Goal: Navigation & Orientation: Find specific page/section

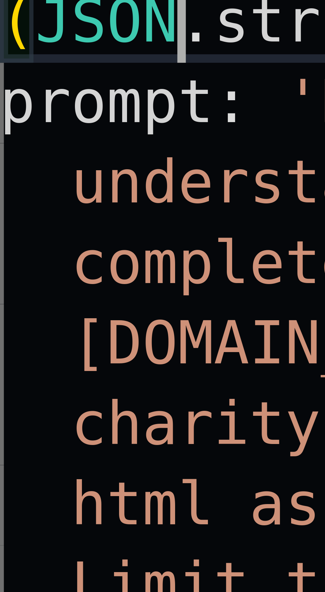
scroll to position [47, 0]
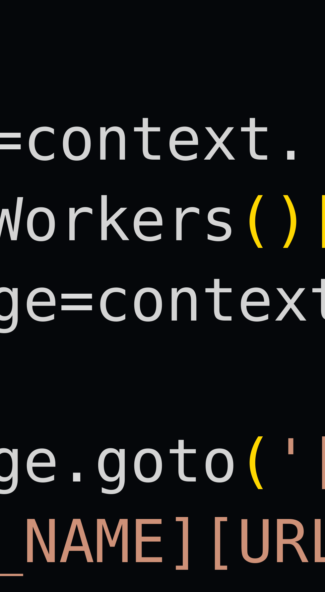
type textarea "**********"
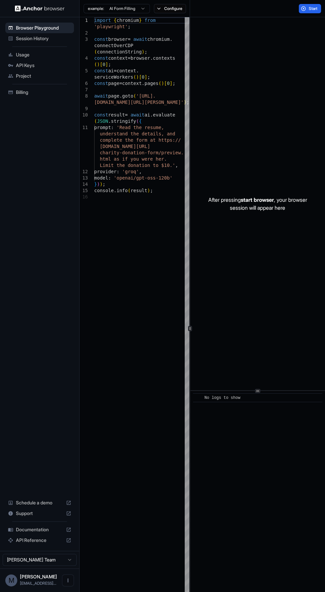
click at [50, 40] on span "Session History" at bounding box center [43, 38] width 55 height 7
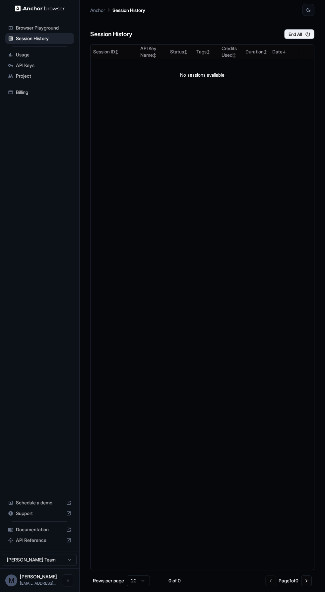
click at [29, 54] on span "Usage" at bounding box center [43, 54] width 55 height 7
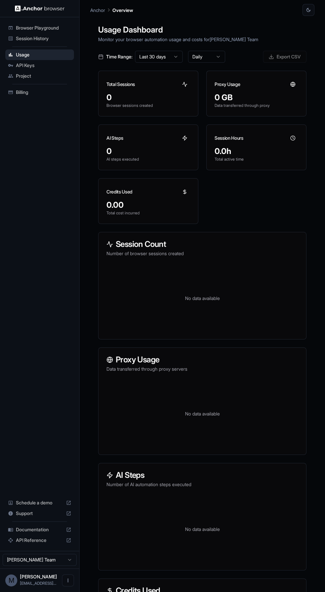
click at [40, 65] on span "API Keys" at bounding box center [43, 65] width 55 height 7
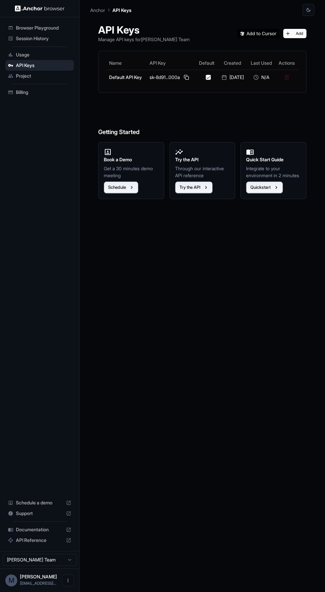
click at [36, 583] on span "magm5402@gmail..." at bounding box center [38, 583] width 36 height 5
click at [68, 581] on icon "Open menu" at bounding box center [68, 581] width 1 height 4
click at [191, 459] on div at bounding box center [162, 296] width 325 height 592
click at [57, 26] on span "Browser Playground" at bounding box center [43, 28] width 55 height 7
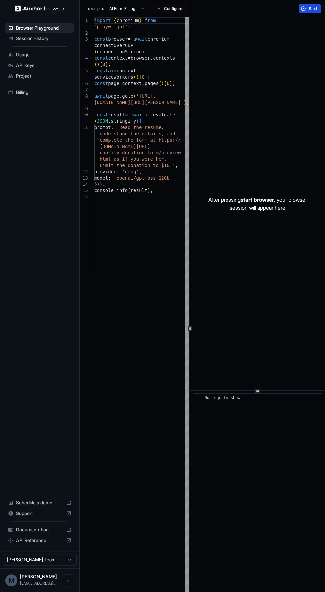
click at [313, 7] on span "Start" at bounding box center [313, 8] width 9 height 5
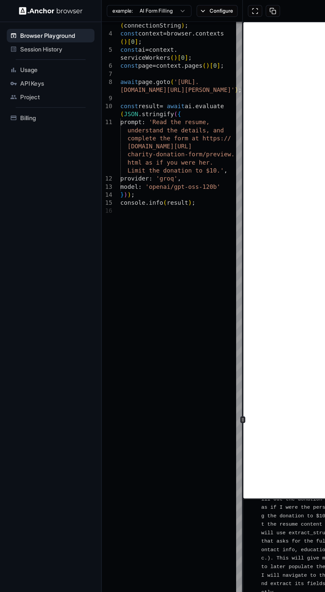
click at [169, 15] on div "example: AI Form Filling Configure" at bounding box center [135, 8] width 110 height 17
click at [174, 6] on button "Configure" at bounding box center [170, 8] width 32 height 9
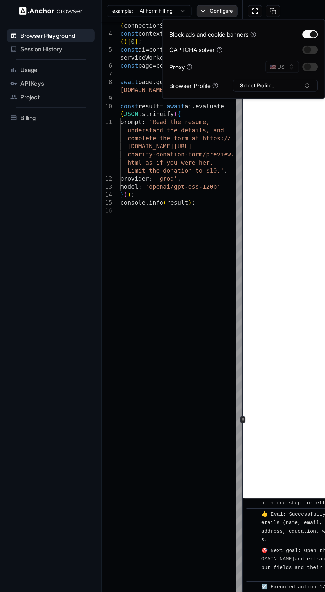
scroll to position [265, 0]
click at [241, 27] on button "button" at bounding box center [243, 26] width 12 height 7
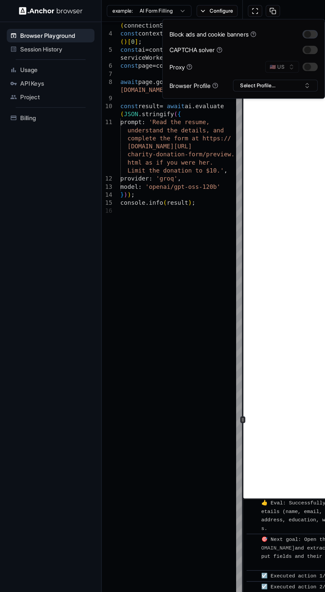
click at [242, 26] on button "button" at bounding box center [243, 26] width 12 height 7
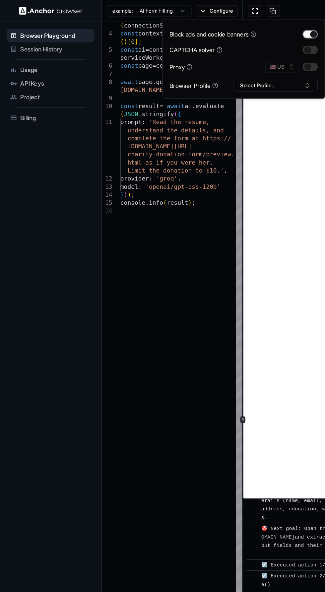
scroll to position [273, 0]
click at [240, 39] on button "button" at bounding box center [243, 39] width 12 height 7
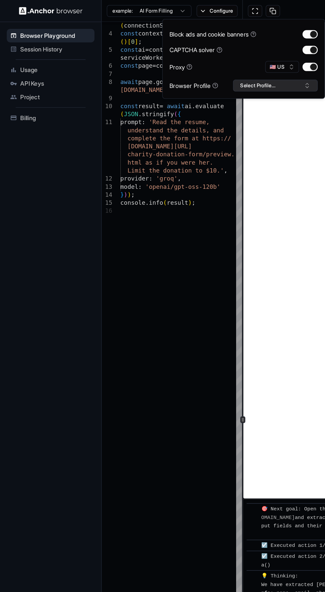
click at [234, 64] on button "Select Profile..." at bounding box center [215, 66] width 66 height 9
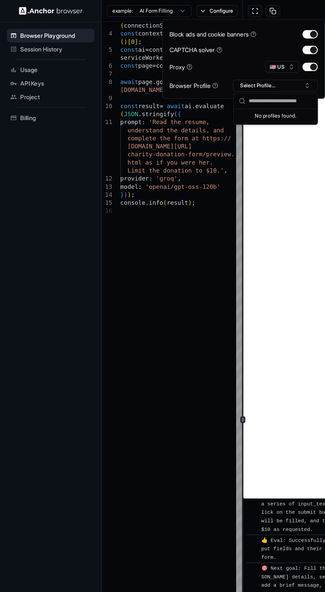
click at [23, 158] on div "Browser Playground Session History Usage API Keys Project Billing Schedule a de…" at bounding box center [39, 284] width 79 height 534
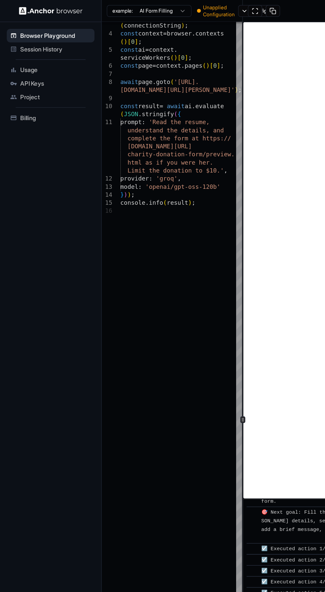
scroll to position [454, 0]
click at [140, 7] on icon "button" at bounding box center [142, 8] width 5 height 5
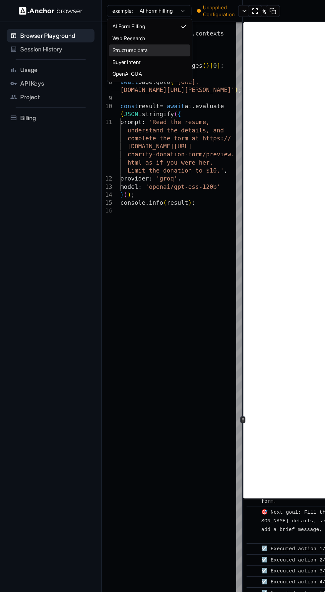
click at [109, 39] on span "Structured data" at bounding box center [102, 39] width 28 height 5
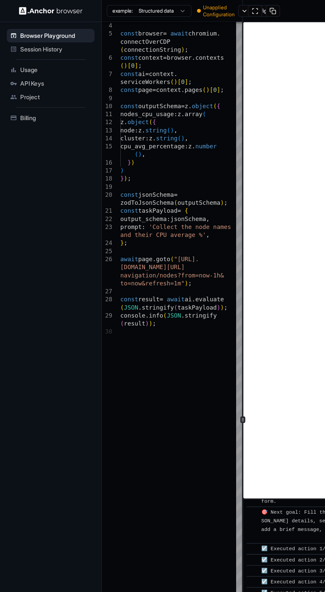
click at [123, 8] on button "example: Structured data" at bounding box center [117, 8] width 66 height 9
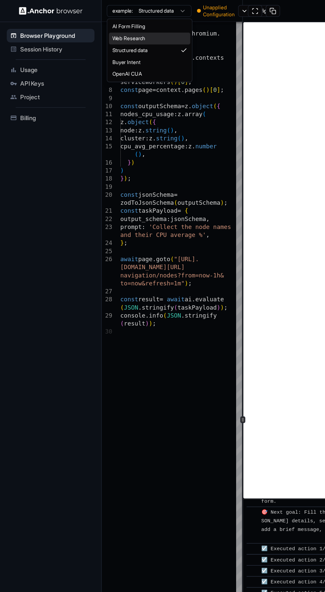
click at [107, 32] on span "Web Research" at bounding box center [101, 30] width 26 height 5
type textarea "**********"
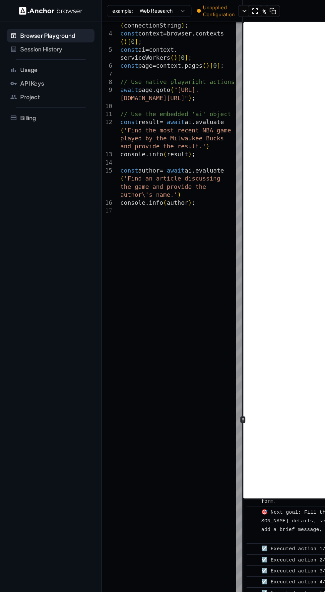
click at [193, 7] on div at bounding box center [204, 8] width 29 height 9
click at [191, 10] on div at bounding box center [204, 8] width 29 height 9
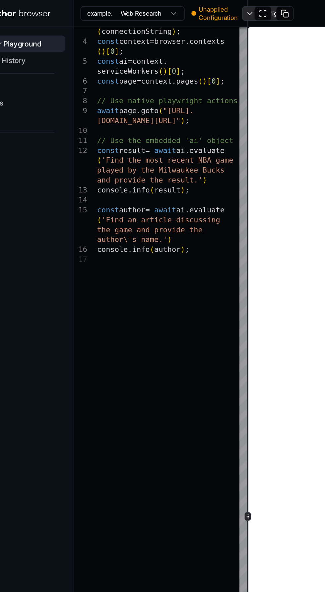
click at [188, 7] on button "Configure" at bounding box center [202, 8] width 32 height 9
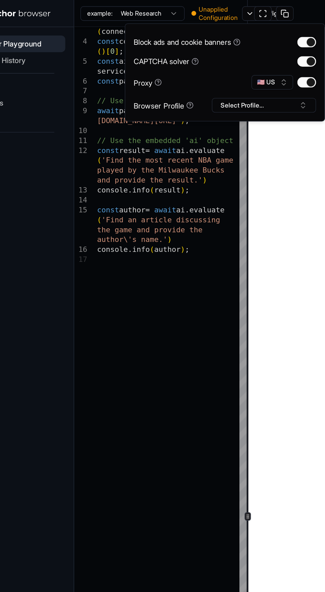
click at [154, 67] on icon at bounding box center [153, 67] width 5 height 5
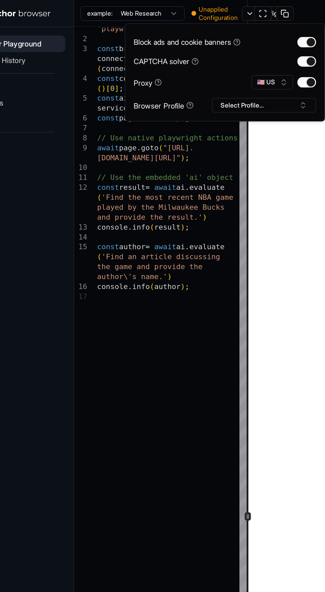
click at [154, 67] on icon at bounding box center [153, 66] width 1 height 1
click at [155, 67] on icon at bounding box center [153, 67] width 5 height 5
click at [155, 65] on icon at bounding box center [153, 67] width 5 height 5
click at [153, 68] on icon at bounding box center [153, 68] width 0 height 0
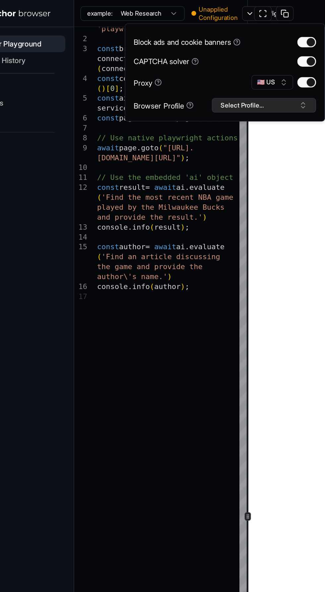
click at [223, 68] on button "Select Profile..." at bounding box center [200, 66] width 66 height 9
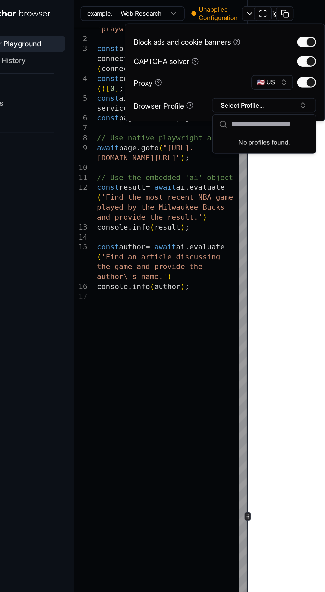
click at [216, 87] on div "No profiles found." at bounding box center [201, 89] width 66 height 9
click at [219, 79] on input "text" at bounding box center [205, 79] width 50 height 12
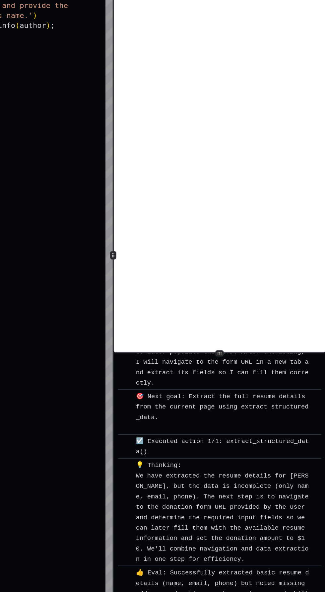
scroll to position [0, 0]
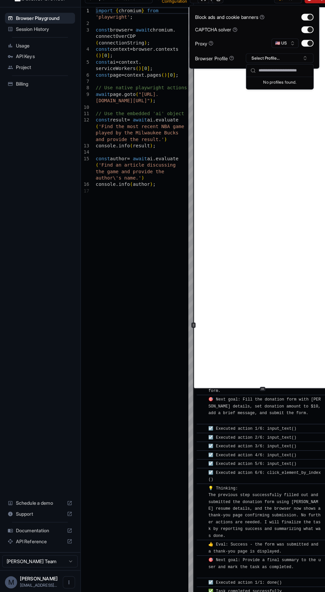
click at [47, 41] on span "Session History" at bounding box center [43, 38] width 55 height 7
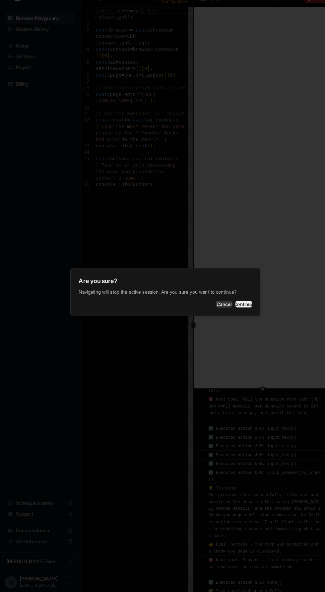
click at [234, 311] on button "Continue" at bounding box center [239, 308] width 17 height 7
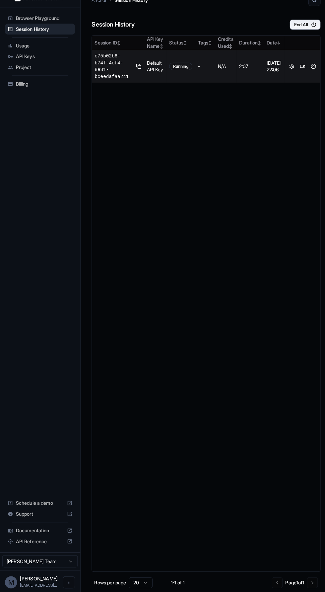
click at [149, 88] on td "Default API Key" at bounding box center [153, 75] width 22 height 32
click at [297, 79] on button at bounding box center [297, 75] width 8 height 8
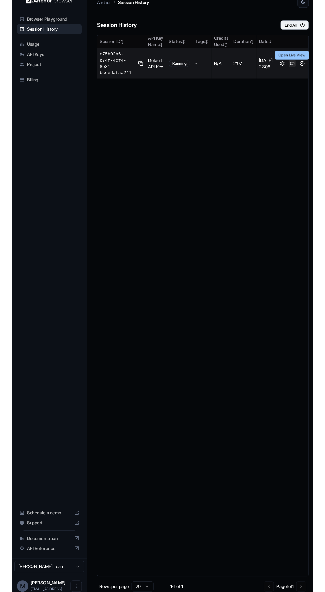
scroll to position [32, 0]
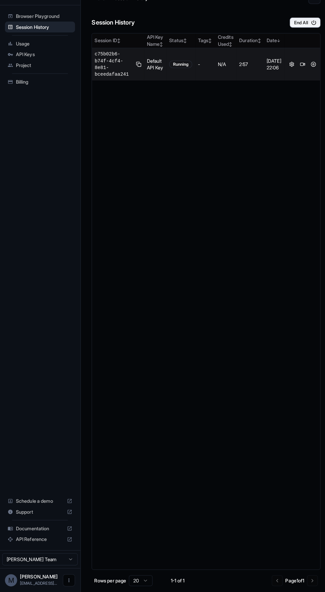
click at [68, 581] on icon "Open menu" at bounding box center [68, 581] width 1 height 4
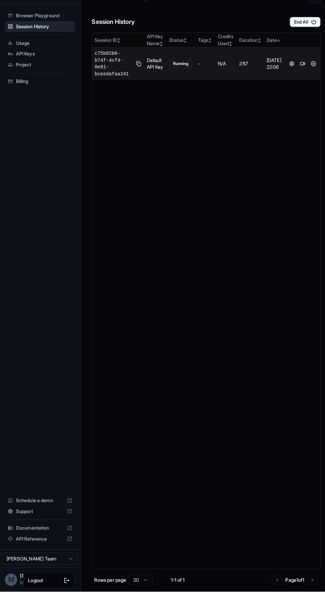
scroll to position [0, 0]
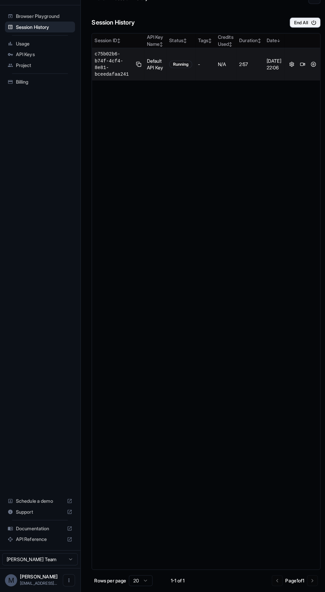
scroll to position [45, 0]
